Goal: Find contact information: Find contact information

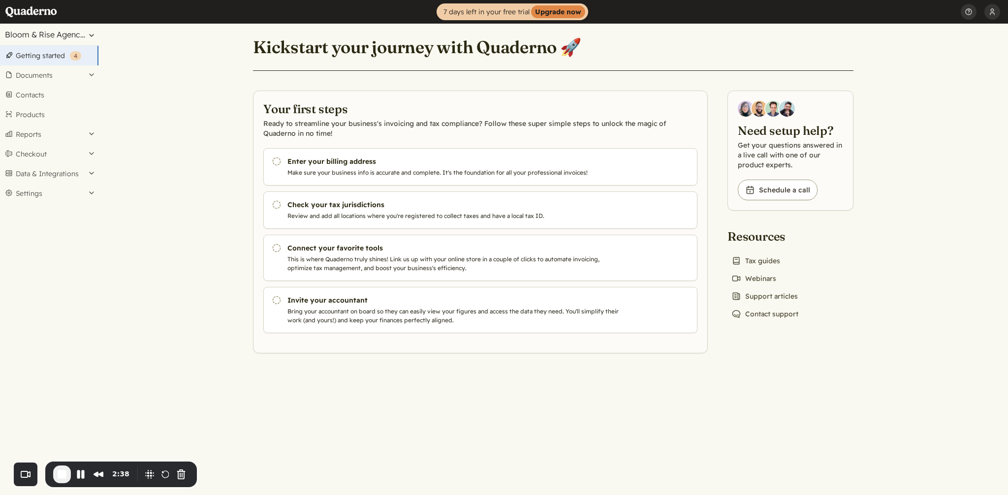
click at [54, 31] on button "Bloom & Rise Agency BV" at bounding box center [49, 35] width 98 height 22
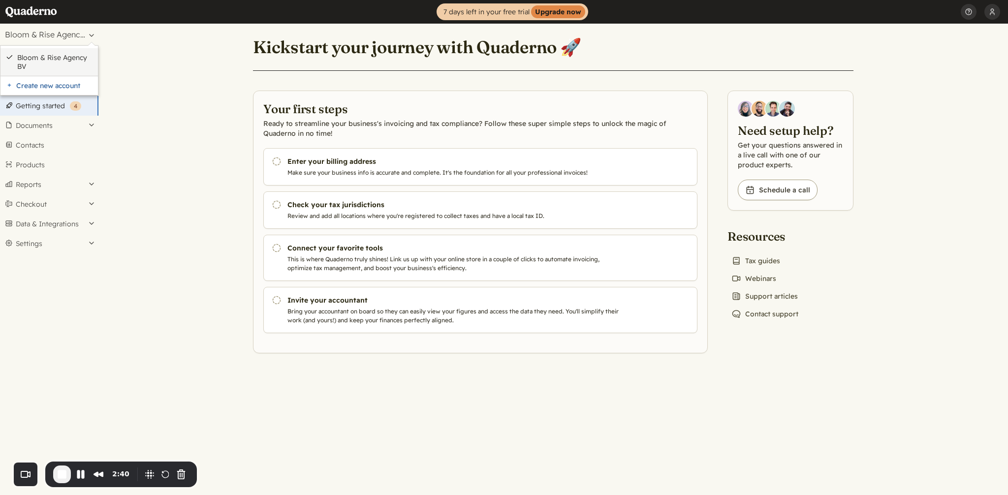
click at [48, 61] on link "Bloom & Rise Agency BV" at bounding box center [55, 62] width 76 height 18
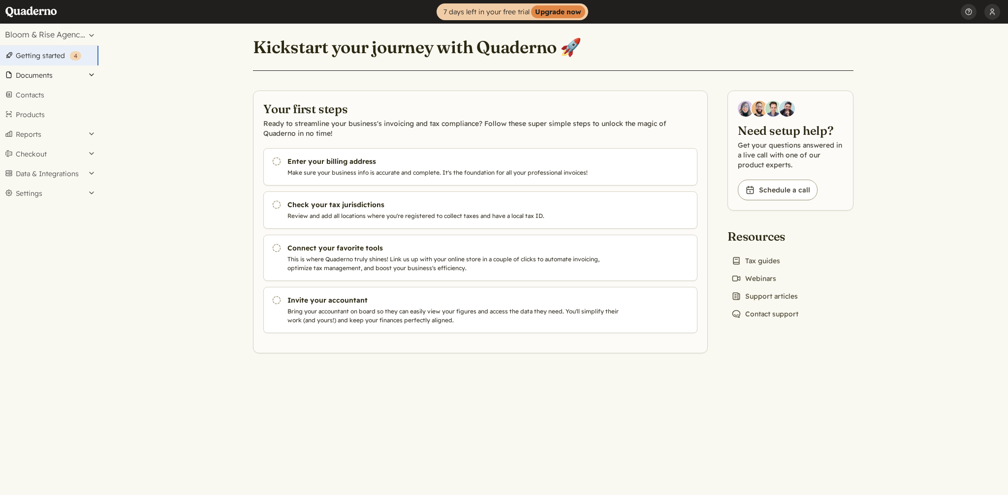
click at [34, 73] on button "Documents" at bounding box center [49, 75] width 98 height 20
click at [40, 240] on link "Contacts" at bounding box center [49, 242] width 98 height 20
click at [771, 316] on link "Chat icon Contact support" at bounding box center [764, 314] width 75 height 14
